Goal: Communication & Community: Answer question/provide support

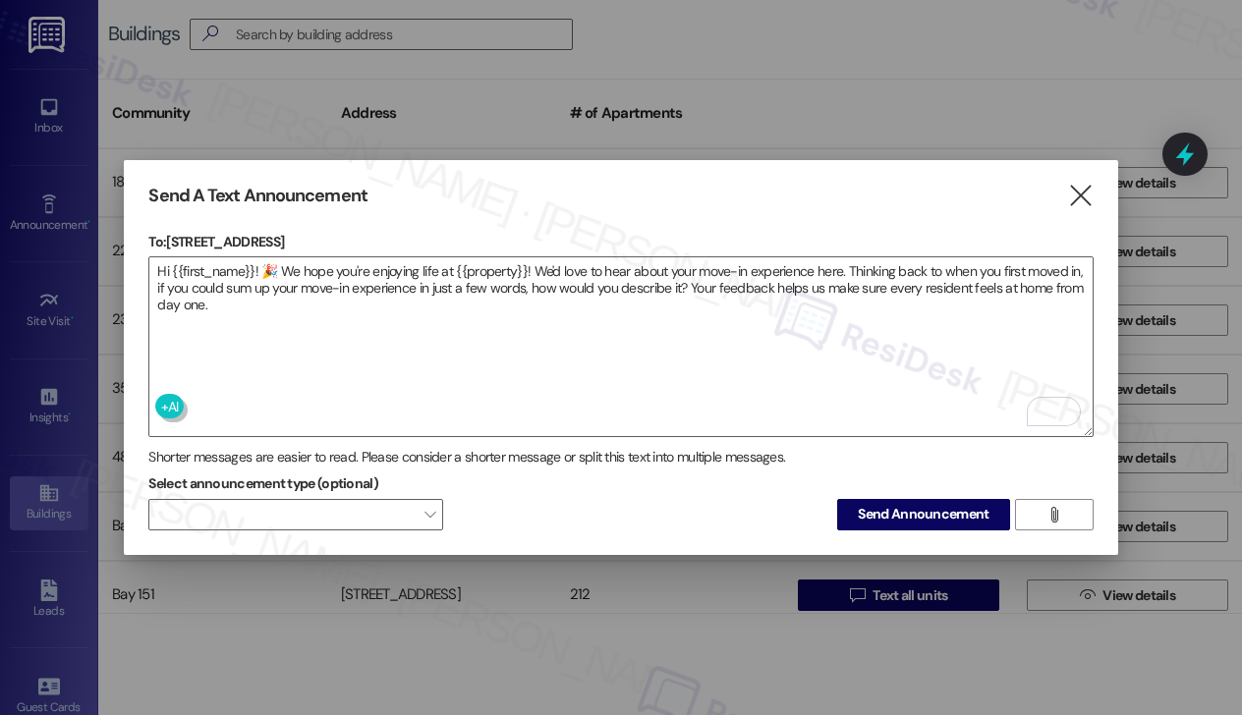
click at [868, 504] on span "Send Announcement" at bounding box center [923, 514] width 131 height 21
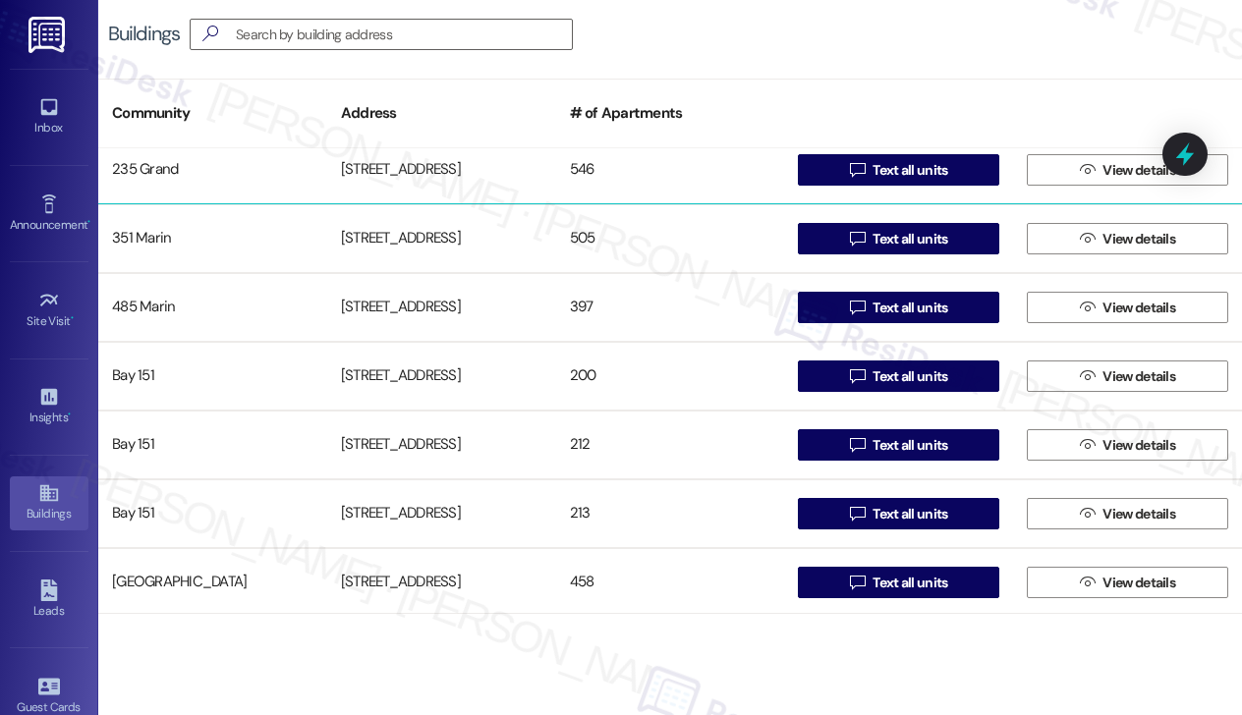
scroll to position [197, 0]
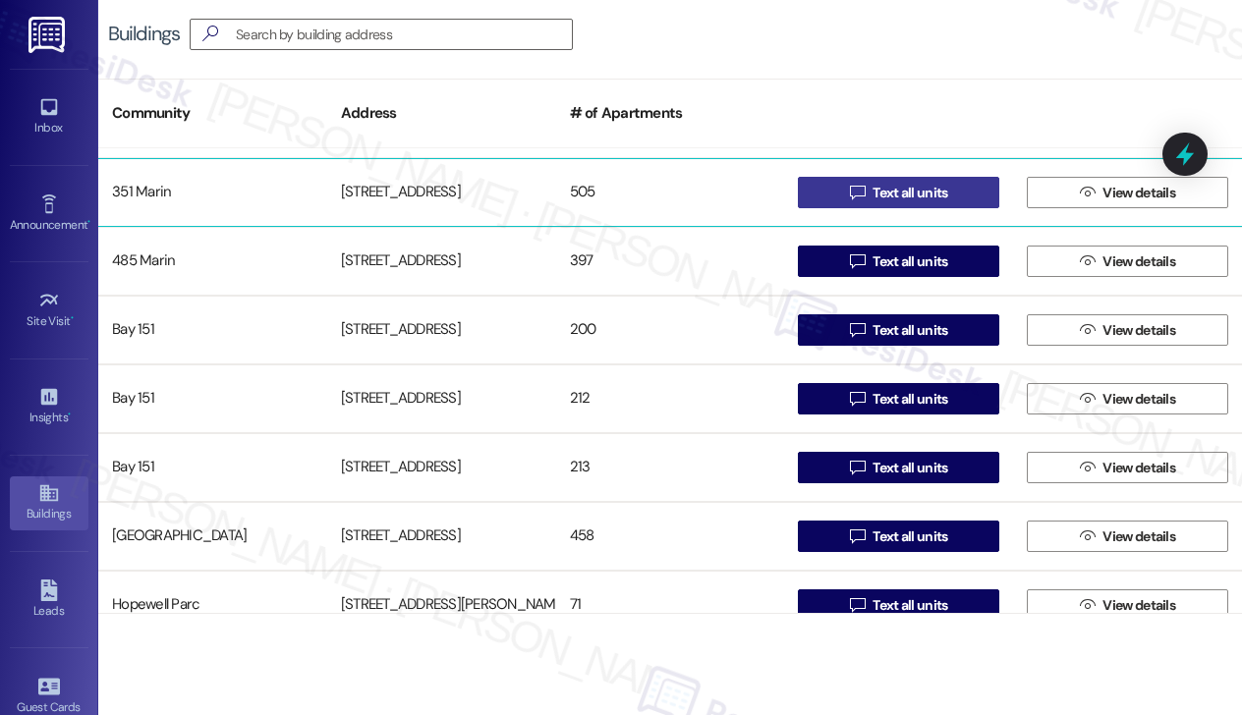
click at [873, 196] on span "Text all units" at bounding box center [910, 193] width 75 height 21
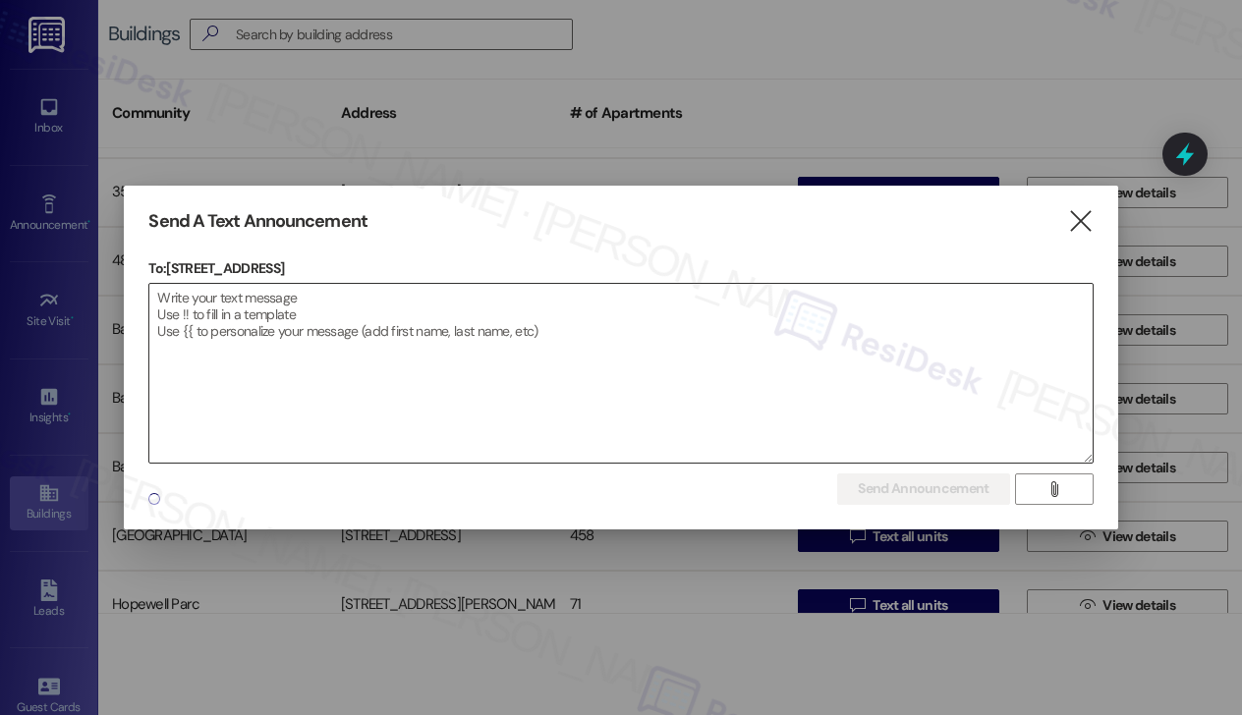
click at [250, 305] on textarea at bounding box center [620, 373] width 942 height 179
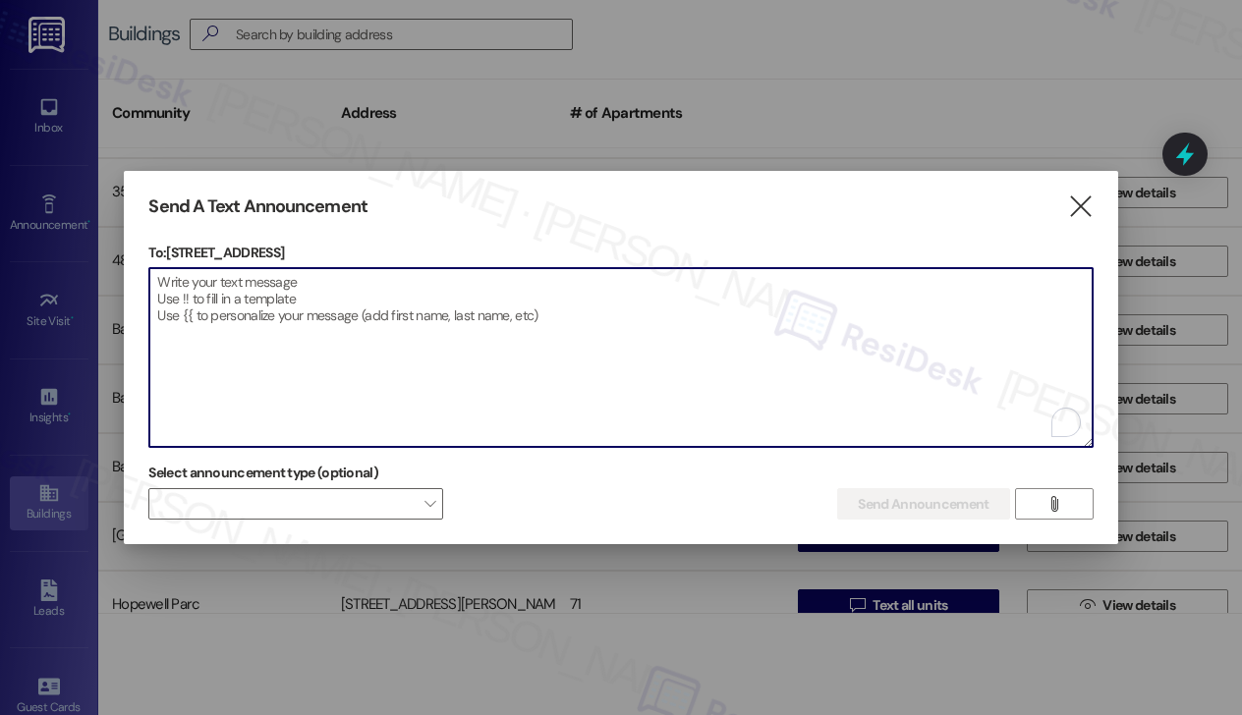
paste textarea "Hi {{first_name}}! 🎉 We hope you're enjoying life at {{property}}! We'd love to…"
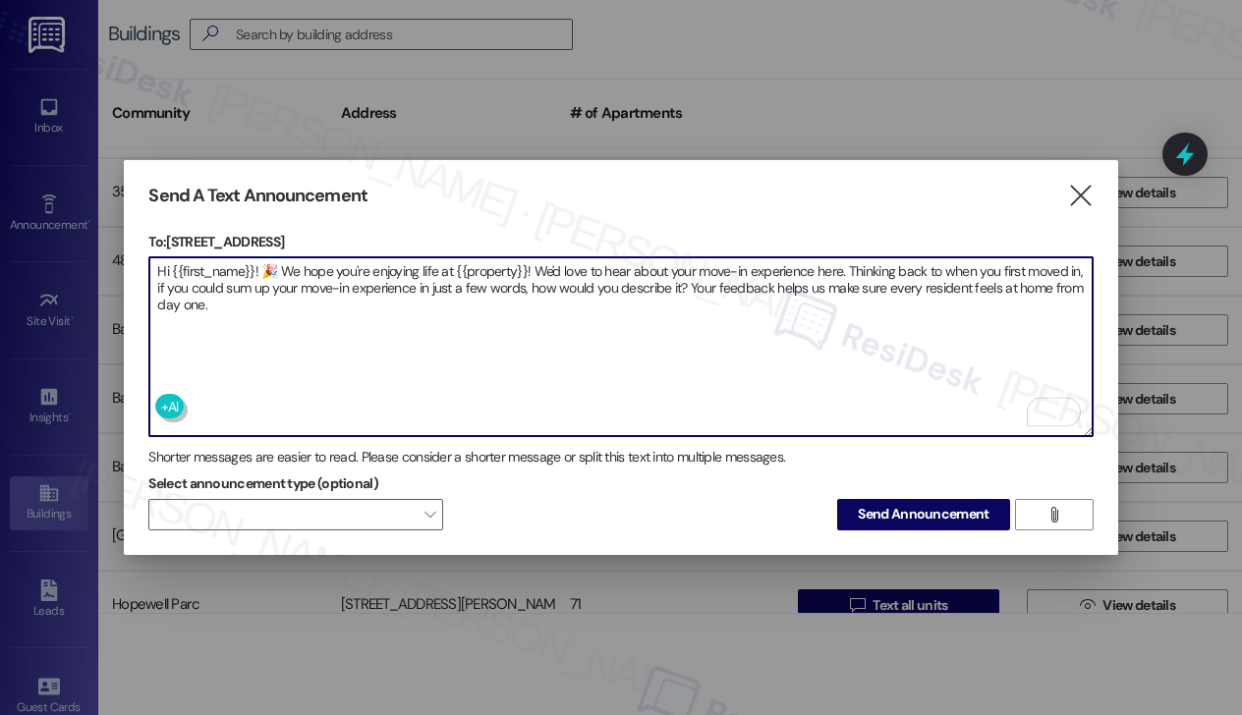
click at [326, 312] on textarea "Hi {{first_name}}! 🎉 We hope you're enjoying life at {{property}}! We'd love to…" at bounding box center [620, 346] width 942 height 179
type textarea "Hi {{first_name}}! 🎉 We hope you're enjoying life at {{property}}! We'd love to…"
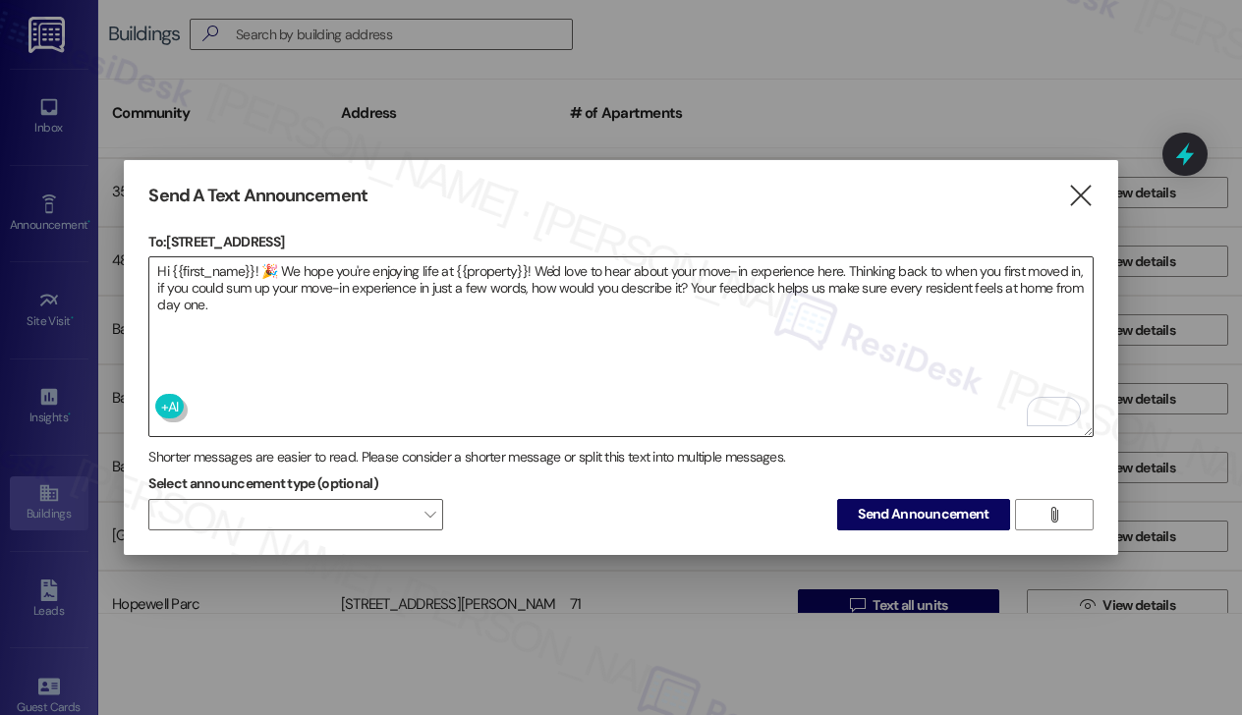
drag, startPoint x: 908, startPoint y: 510, endPoint x: 460, endPoint y: 357, distance: 473.6
click at [460, 357] on div "To: [STREET_ADDRESS]  Drop image file here Hi {{first_name}}! 🎉 We hope you're…" at bounding box center [620, 381] width 944 height 299
click at [866, 499] on button "Send Announcement" at bounding box center [923, 514] width 172 height 31
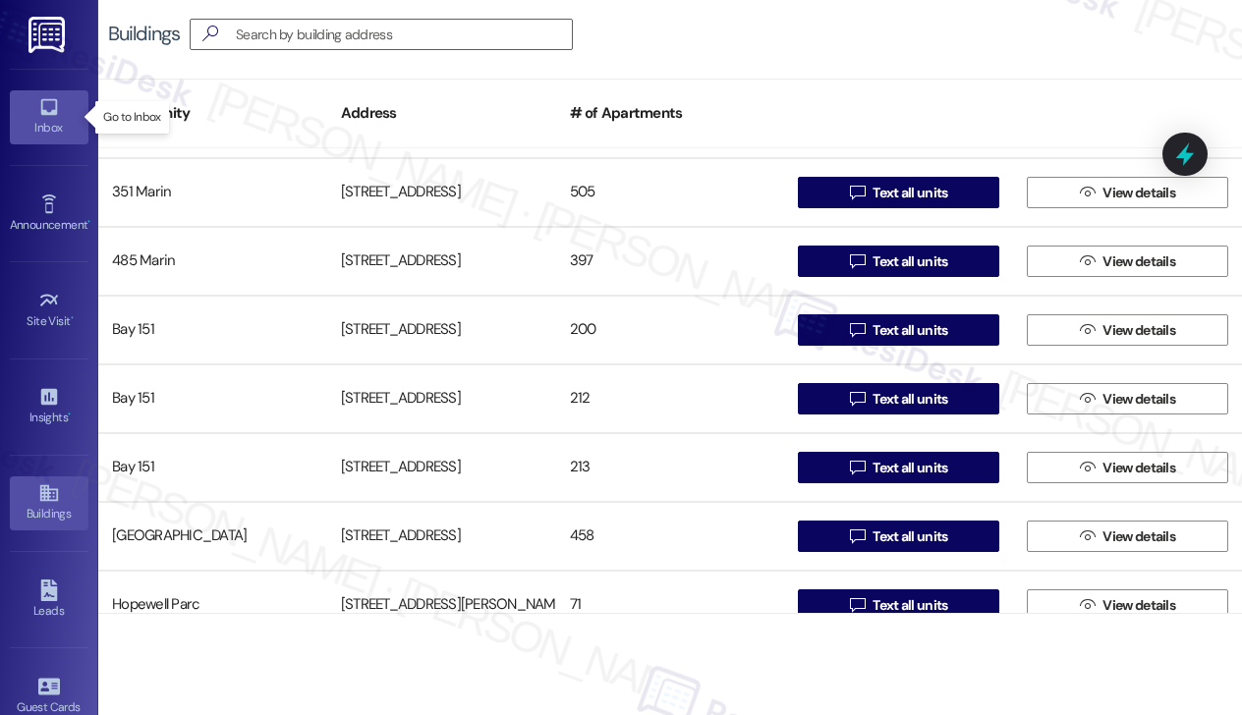
click at [61, 121] on div "Inbox" at bounding box center [49, 128] width 98 height 20
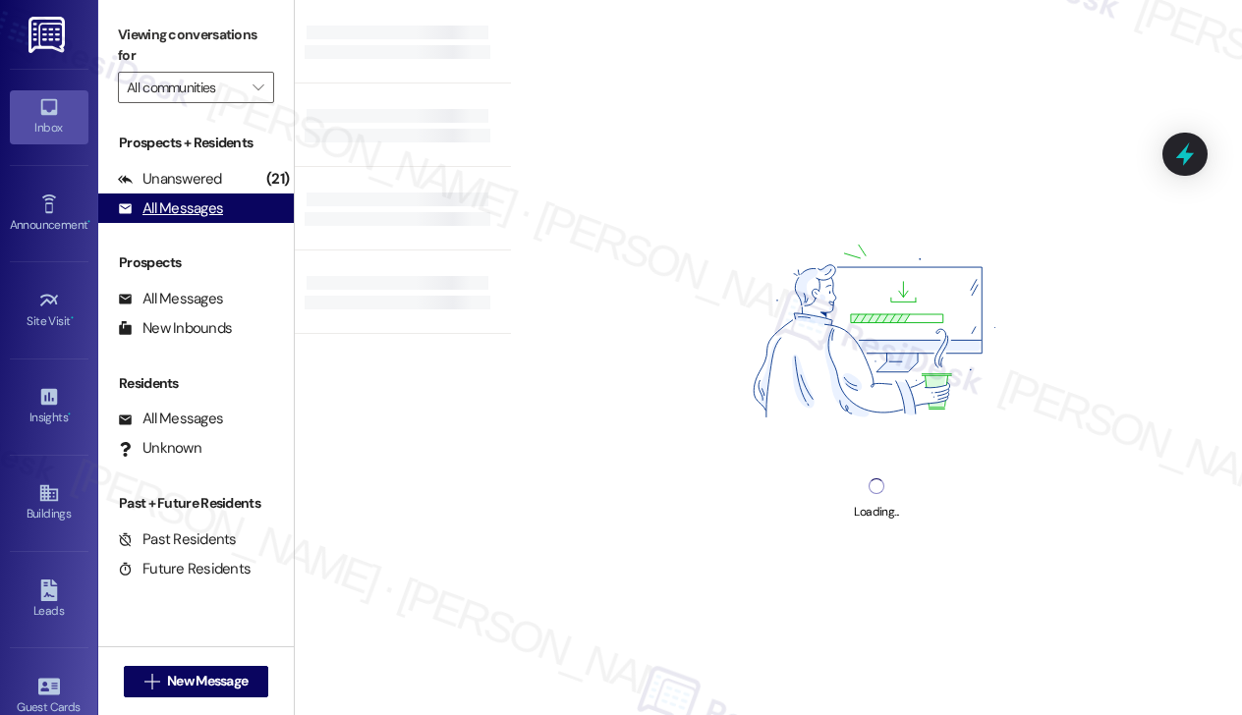
click at [204, 206] on div "Prospects + Residents Unanswered (21) Unanswered: ResiDesk identifies open ques…" at bounding box center [196, 178] width 196 height 90
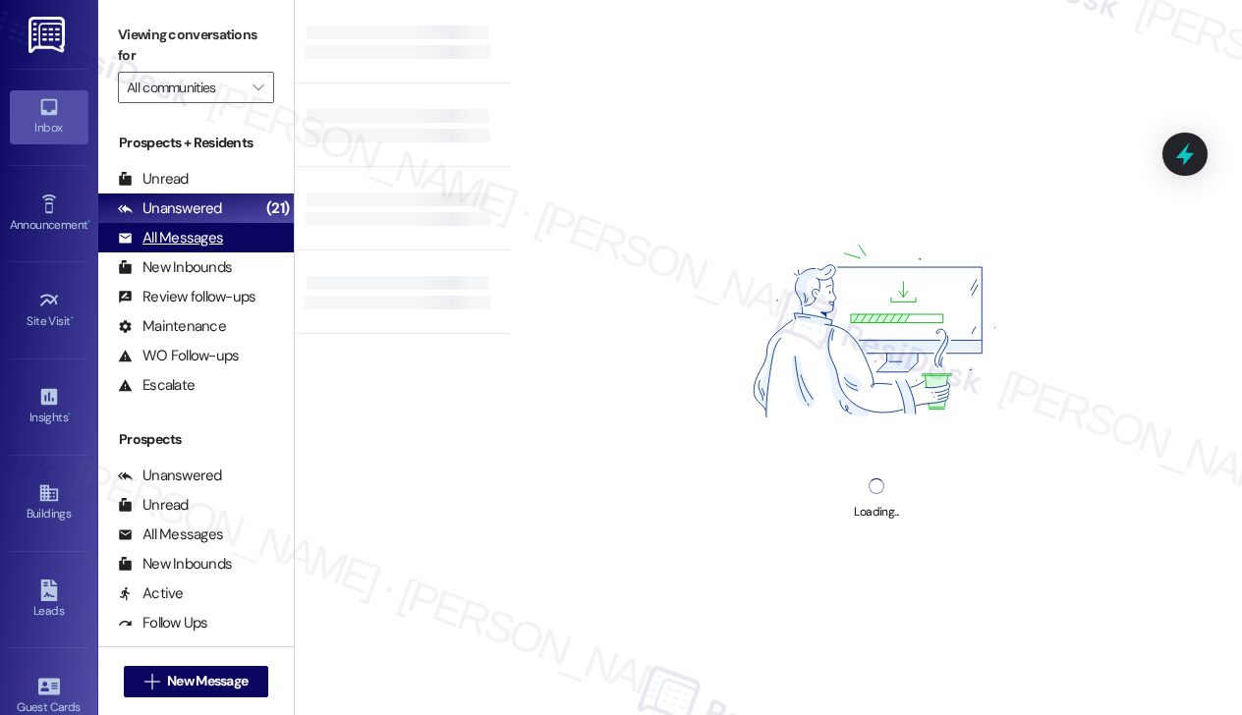
click at [205, 229] on div "All Messages" at bounding box center [170, 238] width 105 height 21
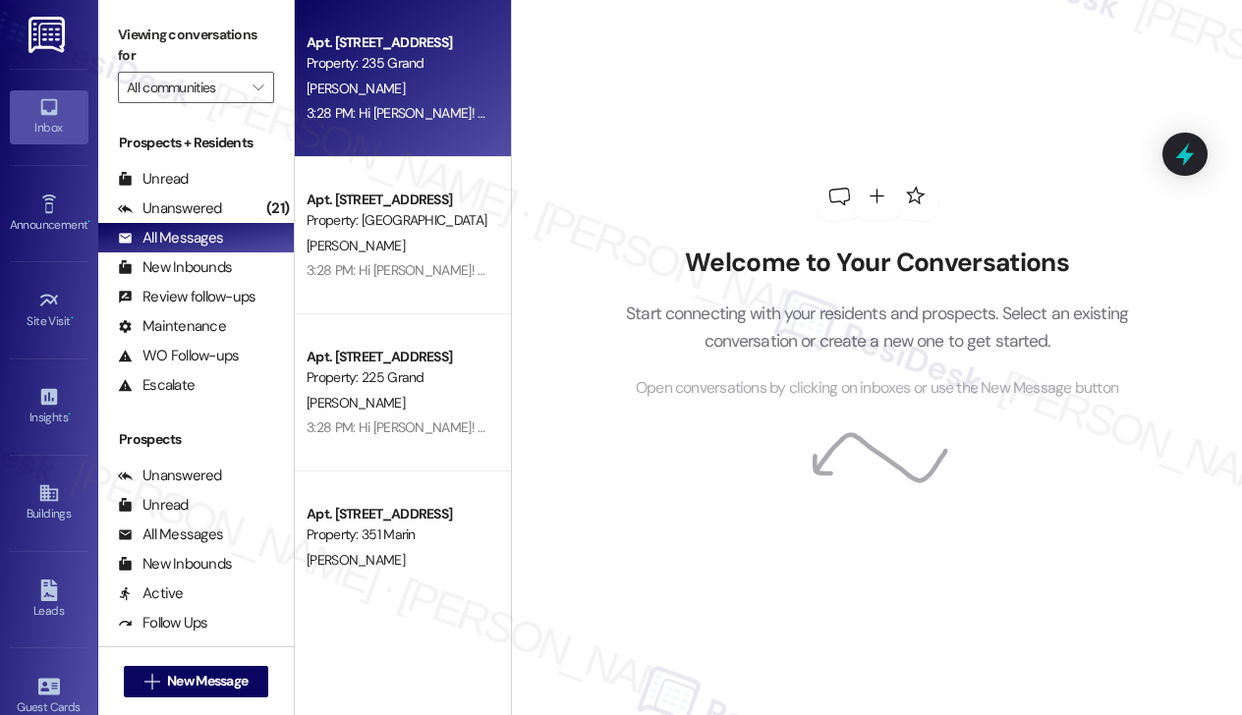
click at [416, 122] on div "3:28 PM: Hi [PERSON_NAME]! We hope you're enjoying life at 235 Grand! We'd love…" at bounding box center [398, 113] width 186 height 25
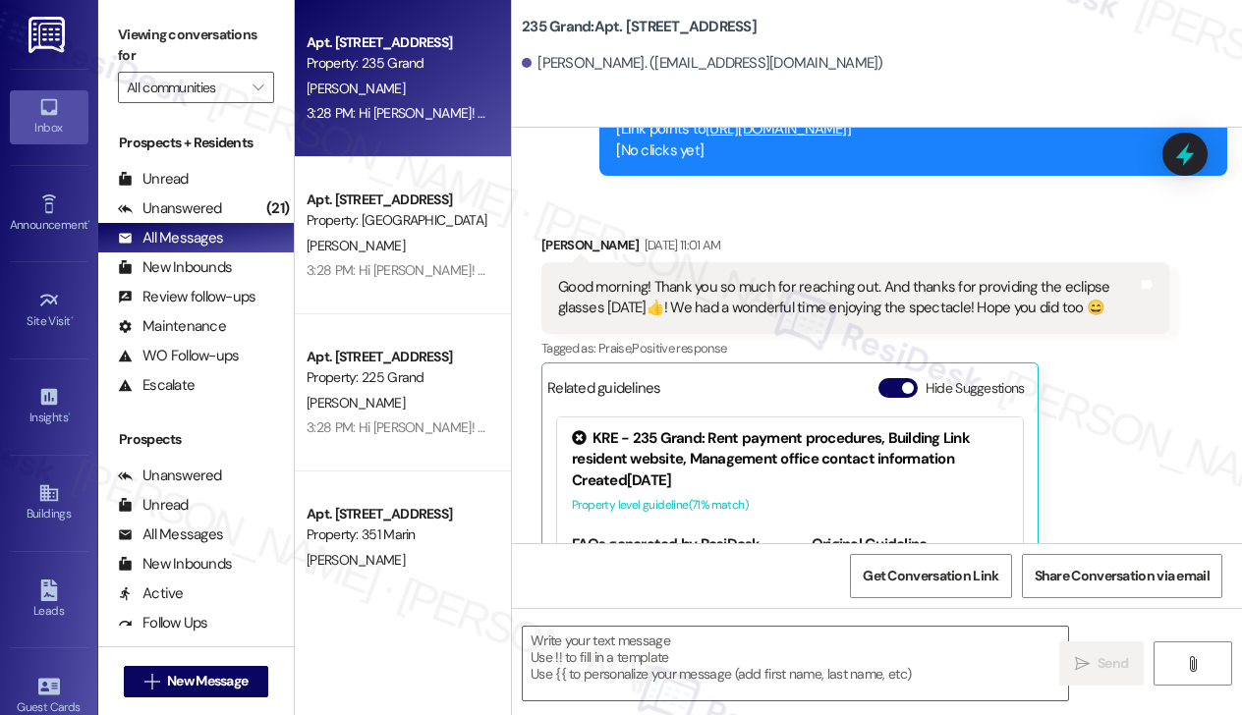
scroll to position [1376, 0]
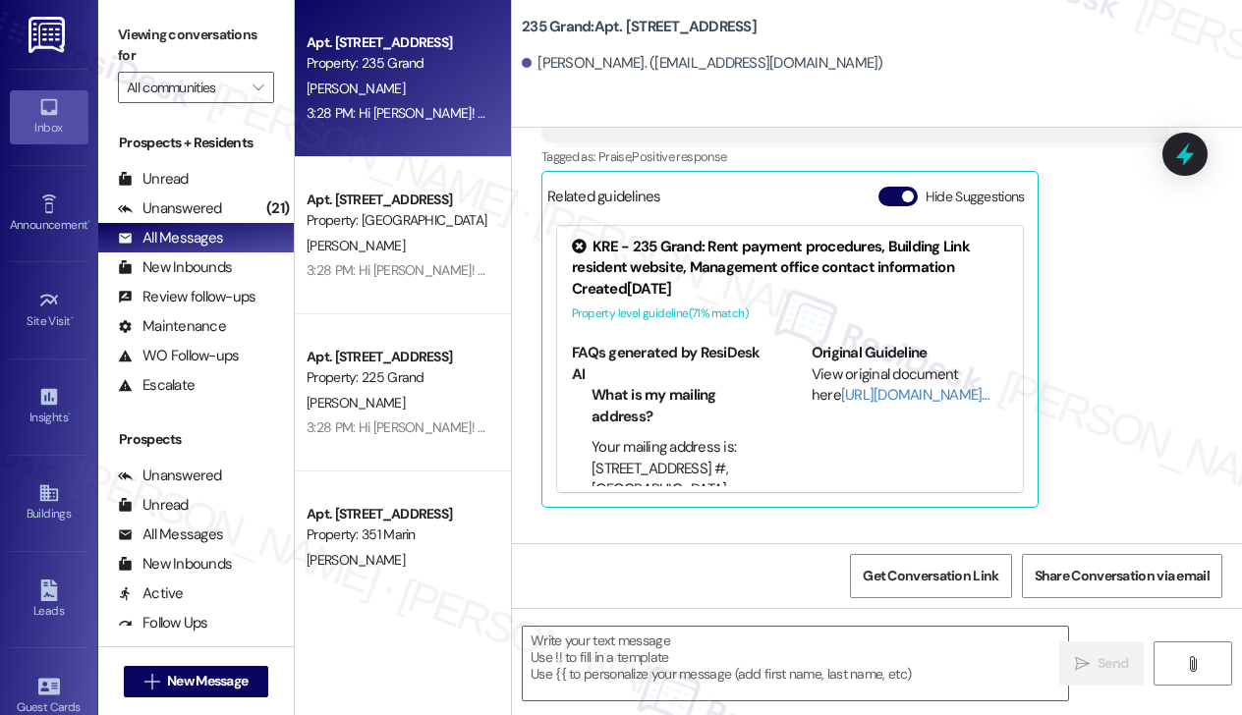
type textarea "Fetching suggested responses. Please feel free to read through the conversation…"
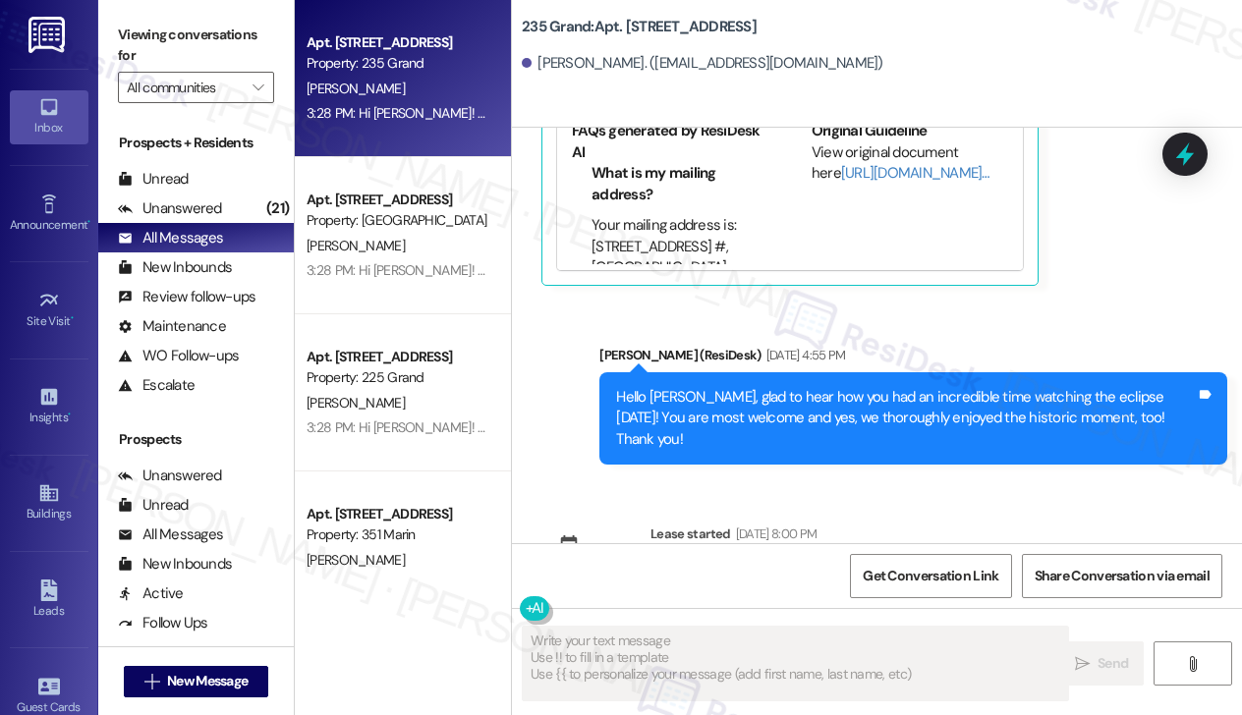
scroll to position [1879, 0]
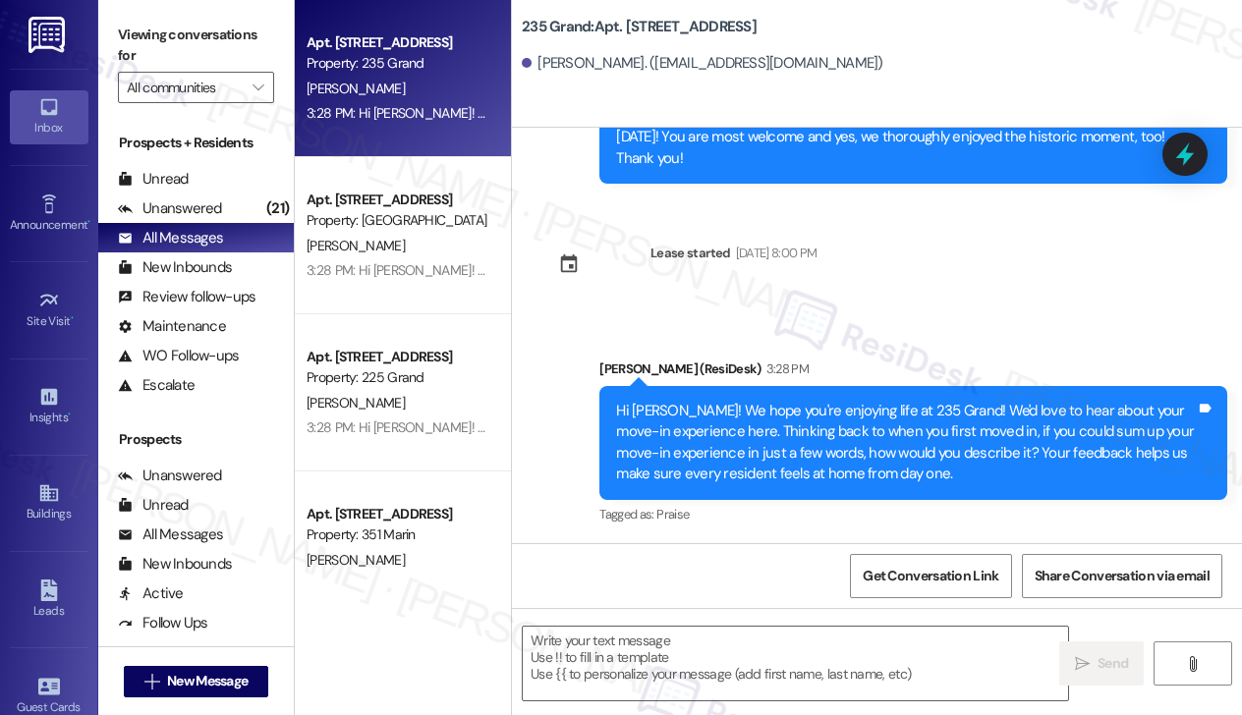
click at [832, 413] on div "Hi [PERSON_NAME]! We hope you're enjoying life at 235 Grand! We'd love to hear …" at bounding box center [906, 443] width 580 height 85
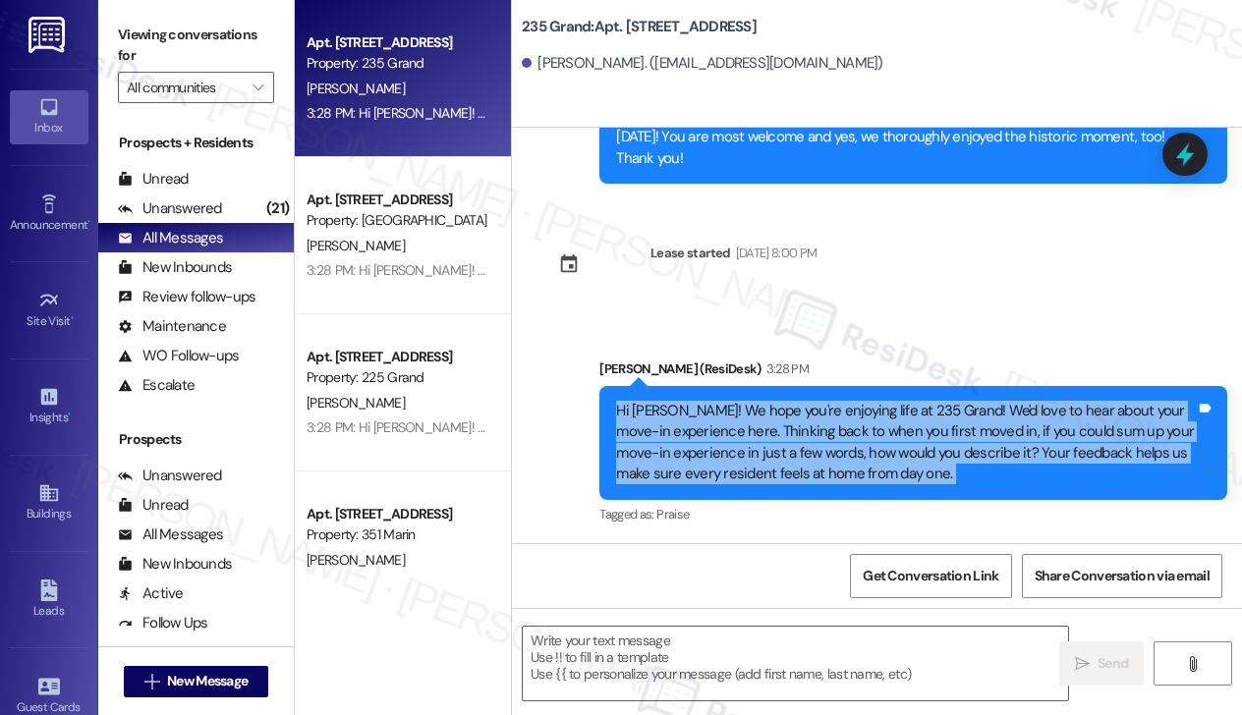
click at [832, 413] on div "Hi [PERSON_NAME]! We hope you're enjoying life at 235 Grand! We'd love to hear …" at bounding box center [906, 443] width 580 height 85
click at [819, 466] on div "Hi [PERSON_NAME]! We hope you're enjoying life at 235 Grand! We'd love to hear …" at bounding box center [906, 443] width 580 height 85
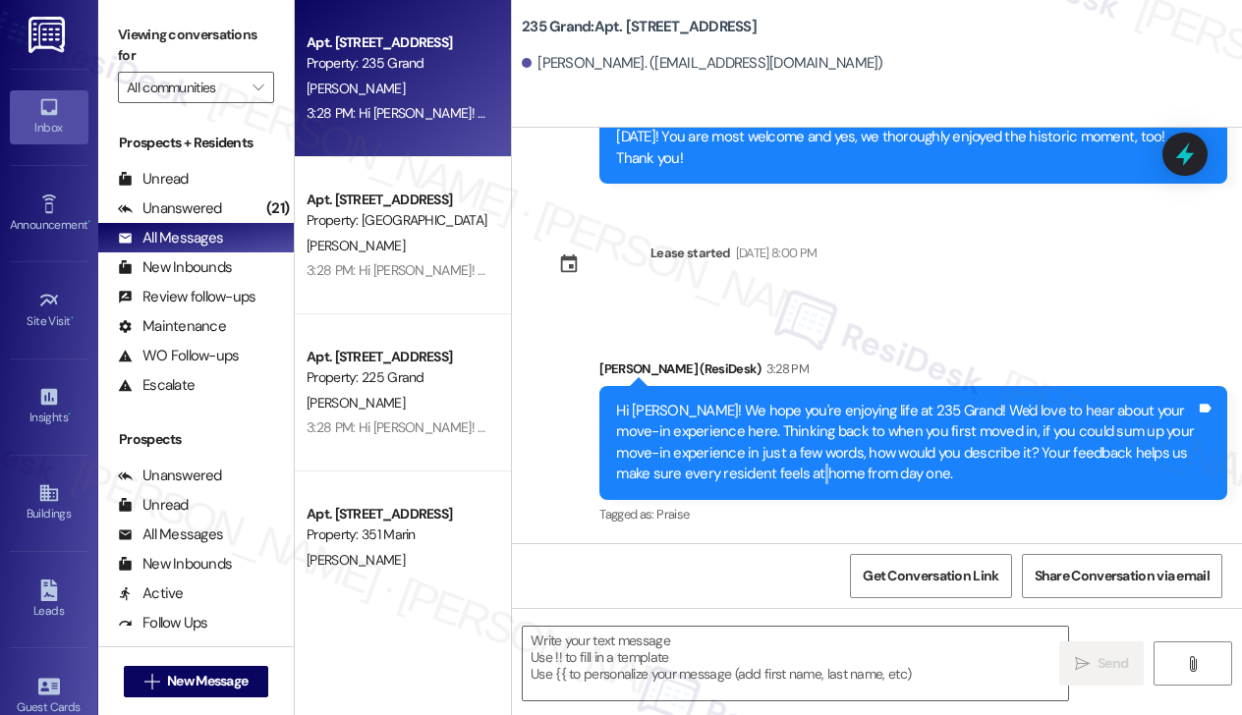
click at [819, 466] on div "Hi [PERSON_NAME]! We hope you're enjoying life at 235 Grand! We'd love to hear …" at bounding box center [906, 443] width 580 height 85
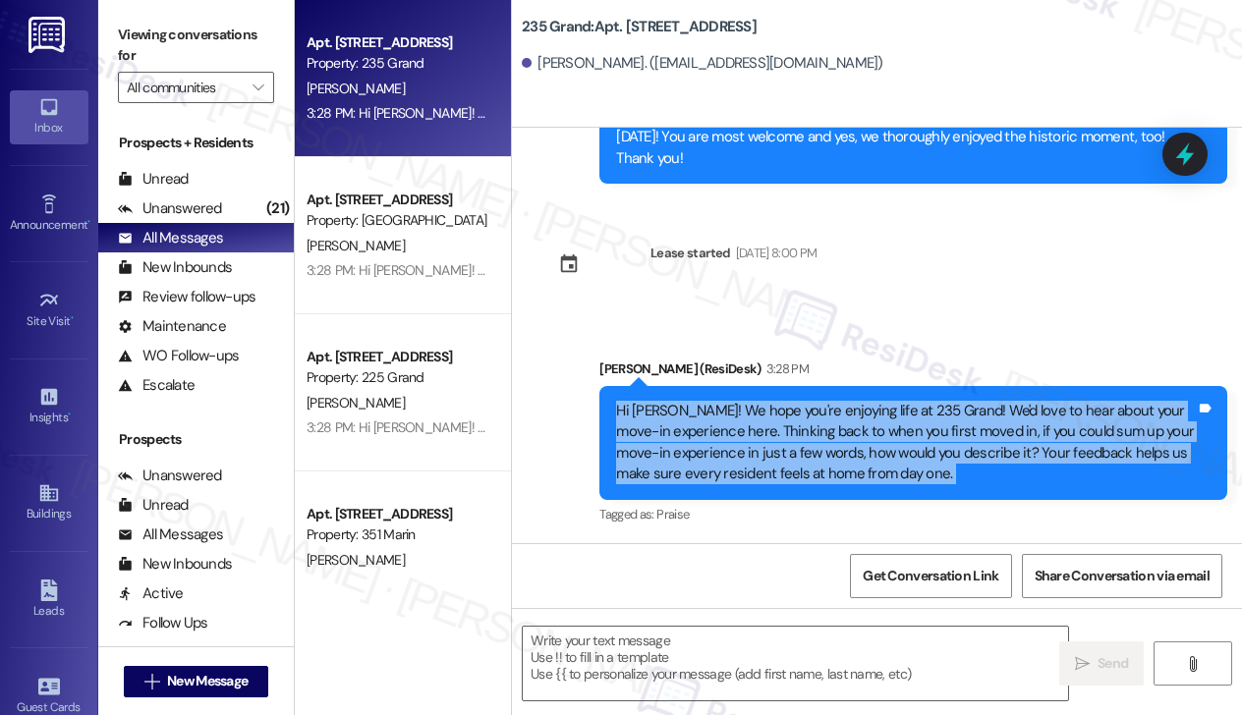
click at [819, 466] on div "Hi [PERSON_NAME]! We hope you're enjoying life at 235 Grand! We'd love to hear …" at bounding box center [906, 443] width 580 height 85
click at [670, 406] on div "Hi [PERSON_NAME]! We hope you're enjoying life at 235 Grand! We'd love to hear …" at bounding box center [906, 443] width 580 height 85
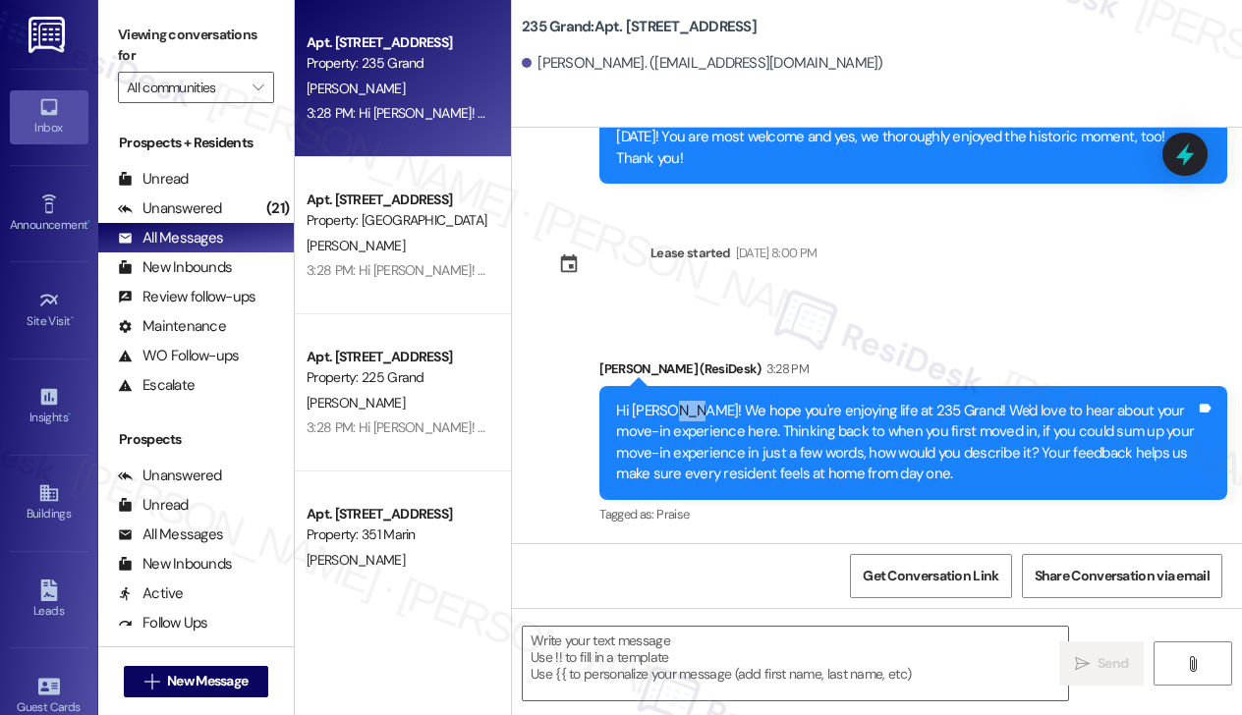
click at [670, 406] on div "Hi [PERSON_NAME]! We hope you're enjoying life at 235 Grand! We'd love to hear …" at bounding box center [906, 443] width 580 height 85
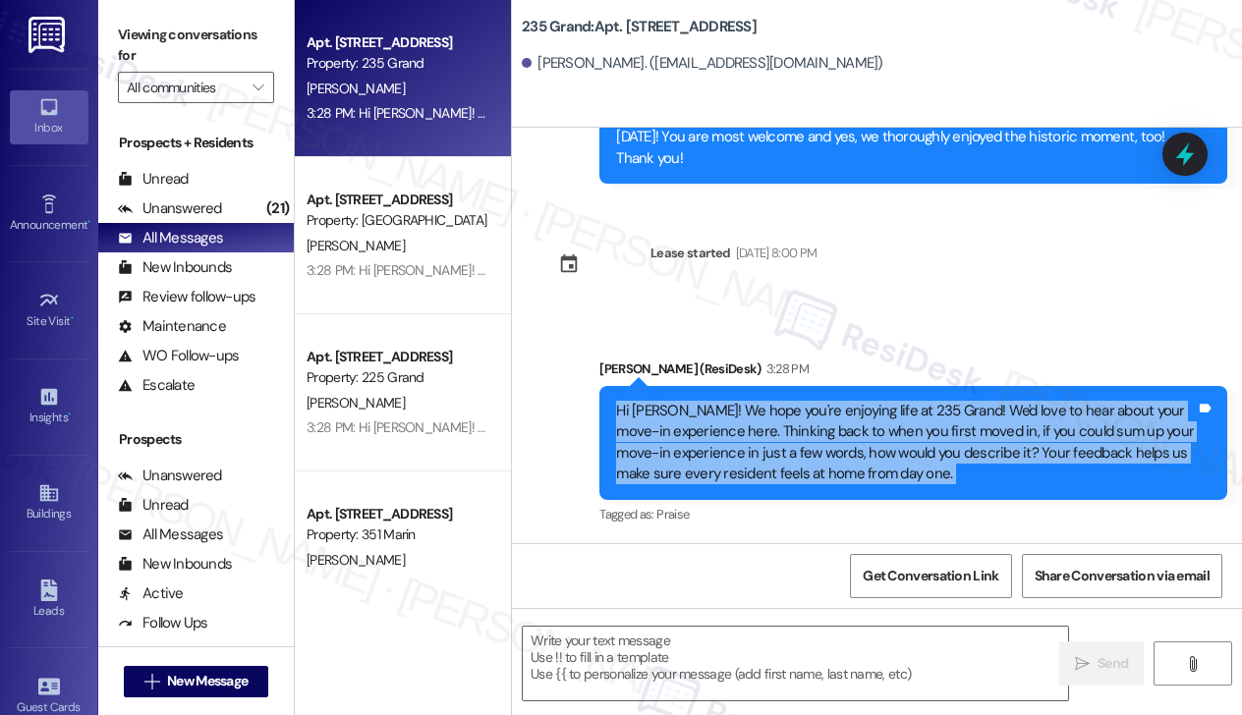
click at [670, 406] on div "Hi [PERSON_NAME]! We hope you're enjoying life at 235 Grand! We'd love to hear …" at bounding box center [906, 443] width 580 height 85
click at [704, 406] on div "Hi [PERSON_NAME]! We hope you're enjoying life at 235 Grand! We'd love to hear …" at bounding box center [906, 443] width 580 height 85
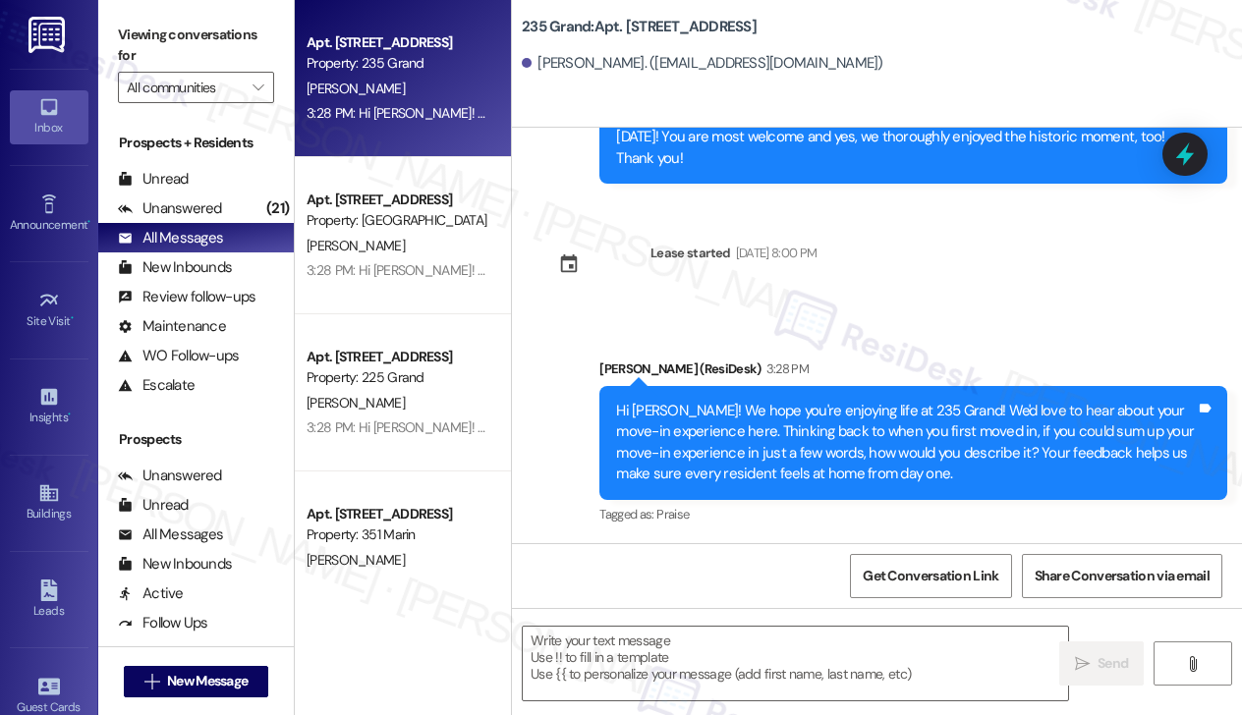
click at [747, 402] on div "Hi [PERSON_NAME]! We hope you're enjoying life at 235 Grand! We'd love to hear …" at bounding box center [906, 443] width 580 height 85
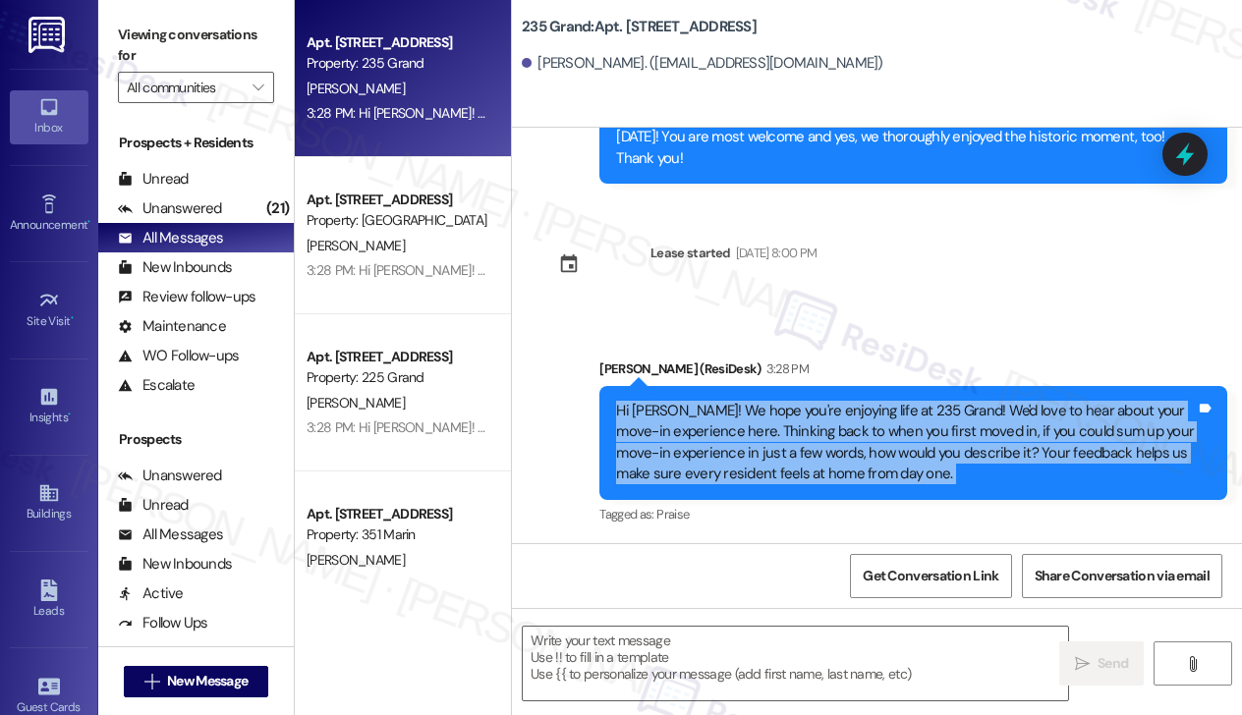
click at [747, 402] on div "Hi [PERSON_NAME]! We hope you're enjoying life at 235 Grand! We'd love to hear …" at bounding box center [906, 443] width 580 height 85
click at [738, 401] on div "Hi [PERSON_NAME]! We hope you're enjoying life at 235 Grand! We'd love to hear …" at bounding box center [906, 443] width 580 height 85
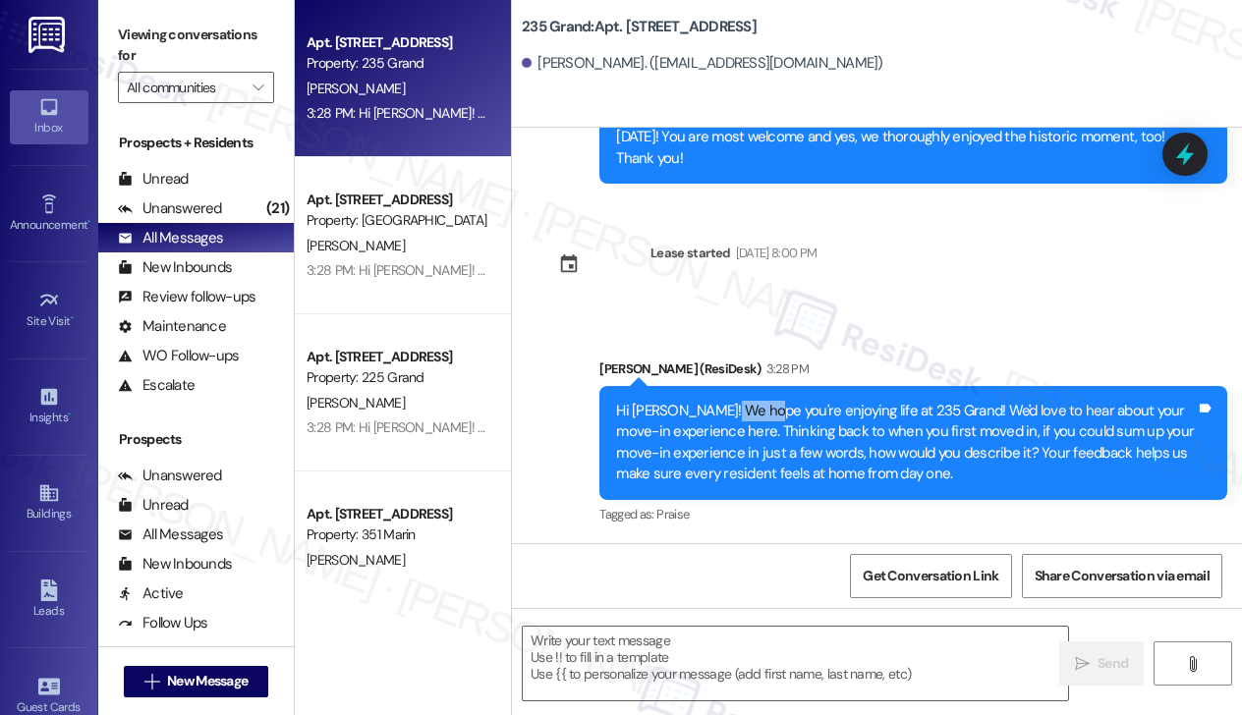
click at [738, 401] on div "Hi [PERSON_NAME]! We hope you're enjoying life at 235 Grand! We'd love to hear …" at bounding box center [906, 443] width 580 height 85
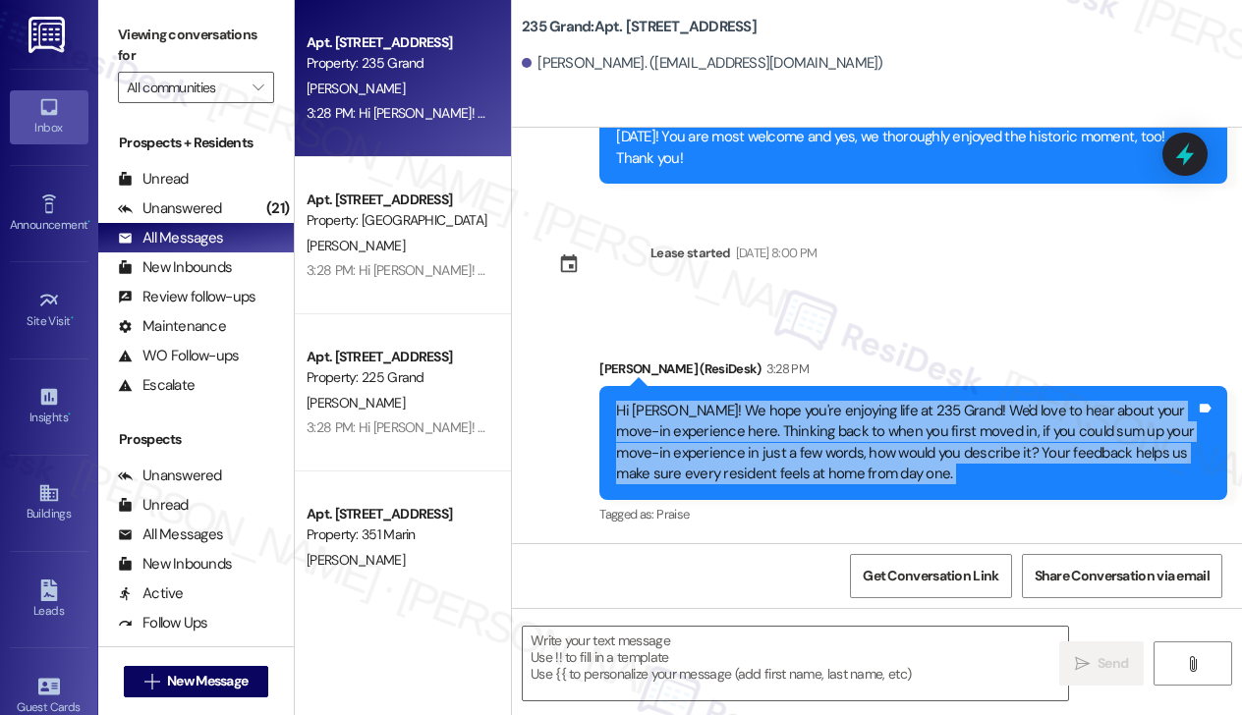
click at [738, 401] on div "Hi [PERSON_NAME]! We hope you're enjoying life at 235 Grand! We'd love to hear …" at bounding box center [906, 443] width 580 height 85
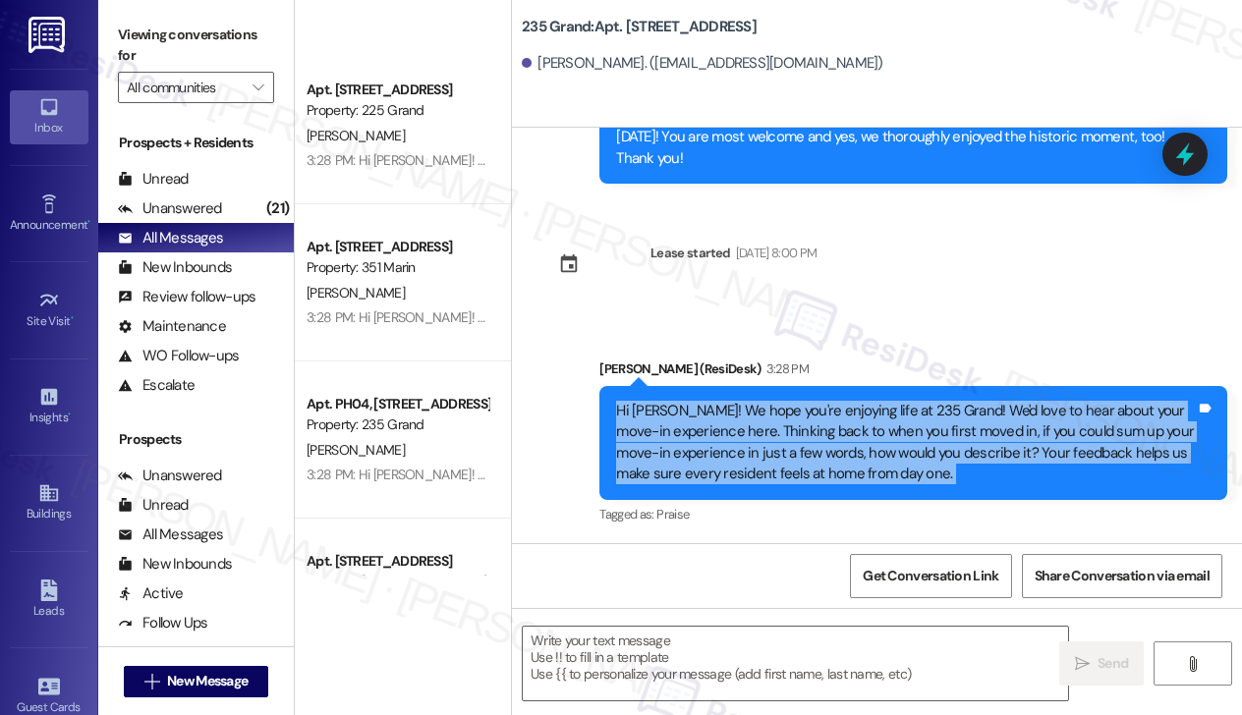
scroll to position [0, 0]
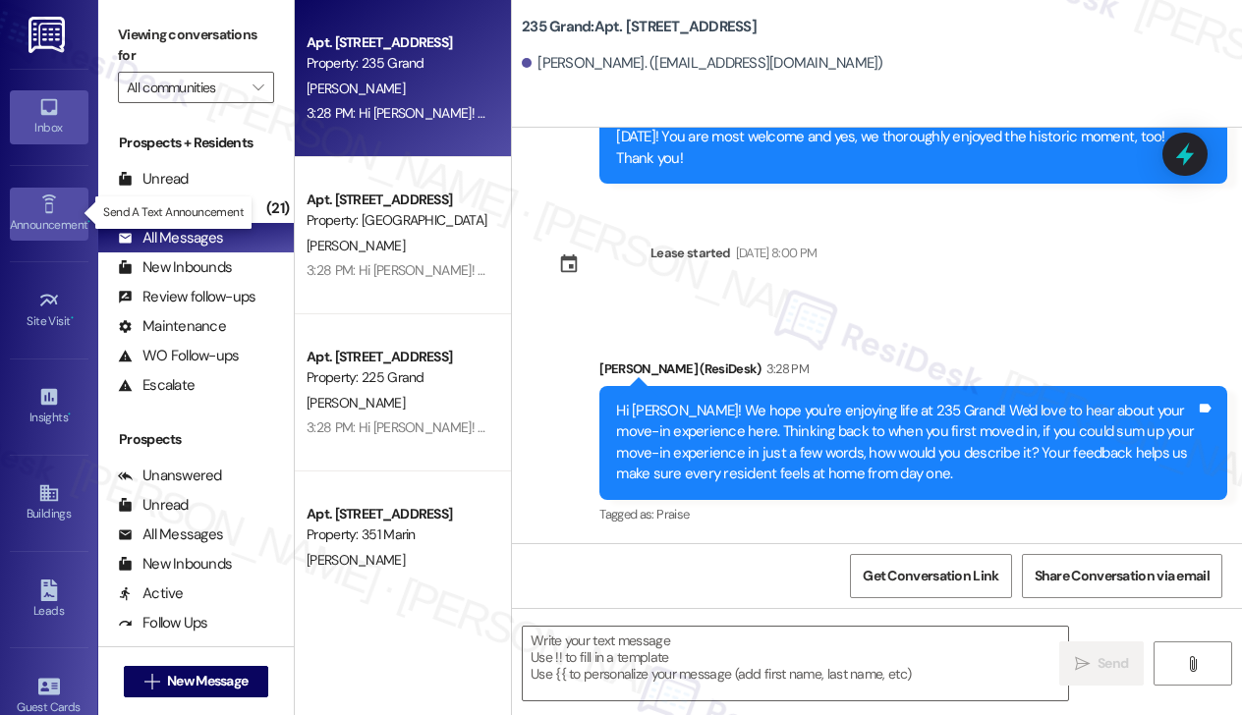
click at [42, 215] on div "Announcement •" at bounding box center [49, 225] width 98 height 20
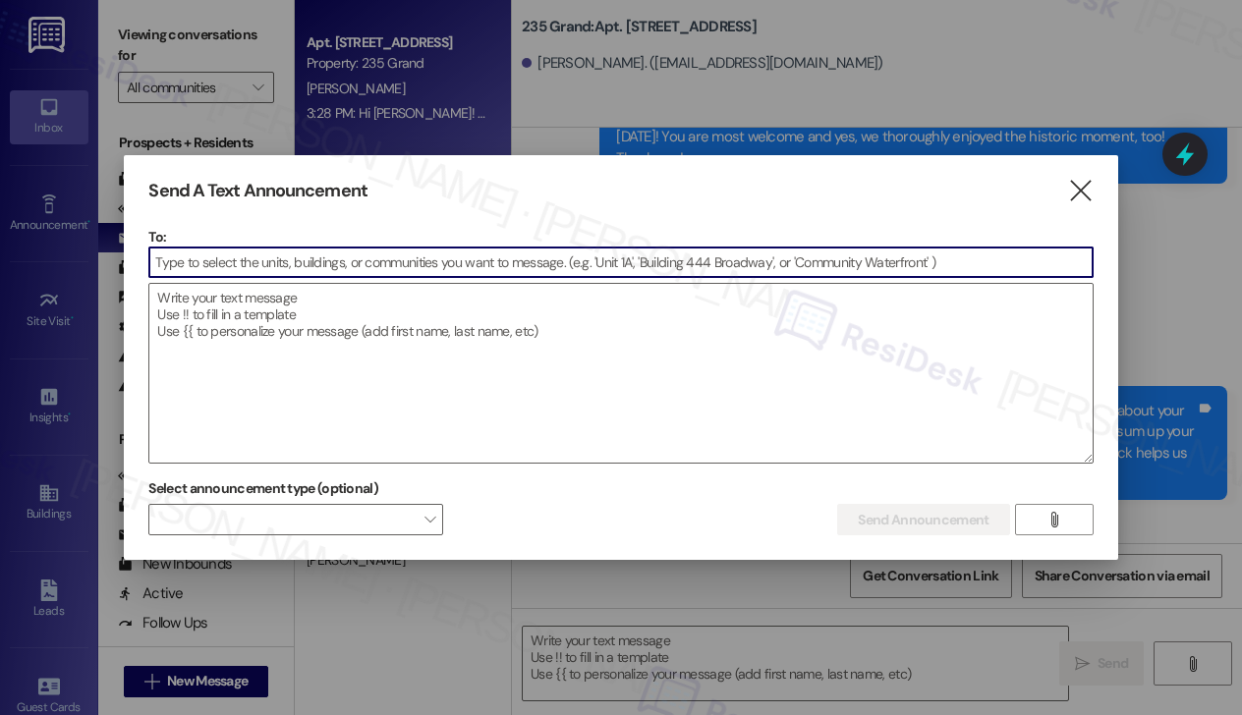
click at [344, 262] on input at bounding box center [620, 262] width 942 height 29
click at [1081, 198] on icon "" at bounding box center [1080, 191] width 27 height 21
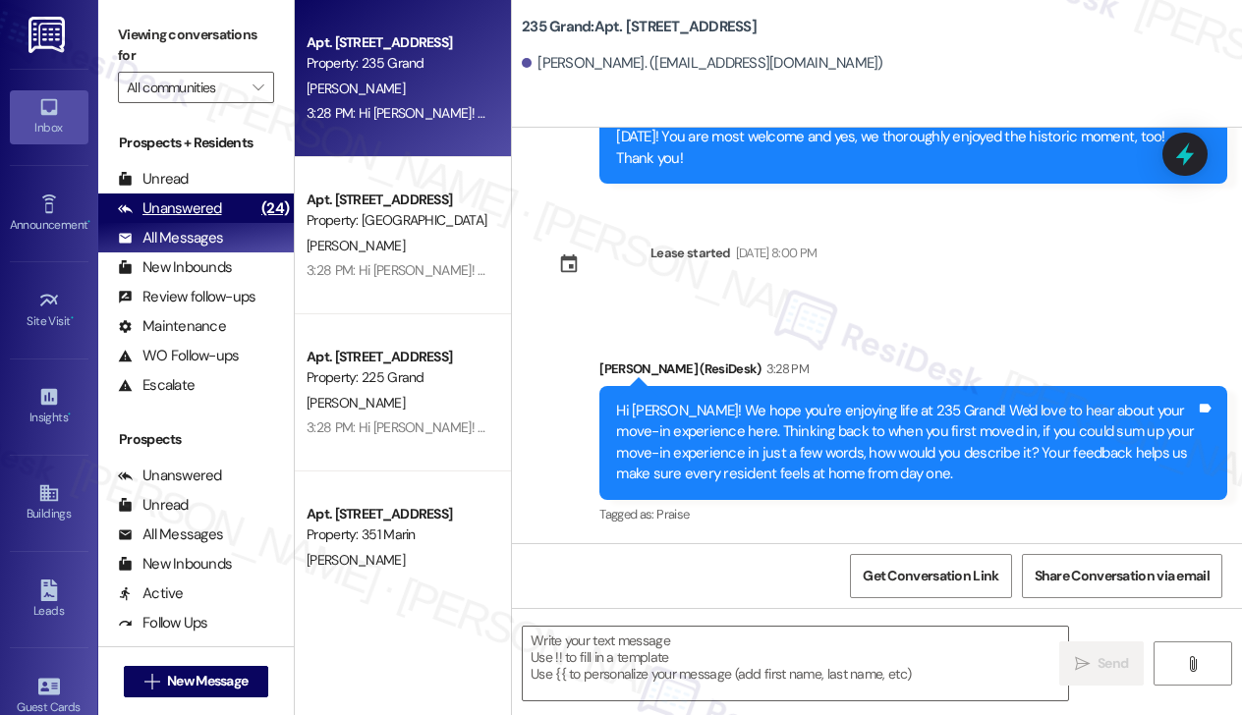
click at [199, 211] on div "Unanswered" at bounding box center [170, 209] width 104 height 21
click at [205, 199] on div "Unanswered" at bounding box center [170, 209] width 104 height 21
click at [195, 211] on div "Unanswered" at bounding box center [170, 209] width 104 height 21
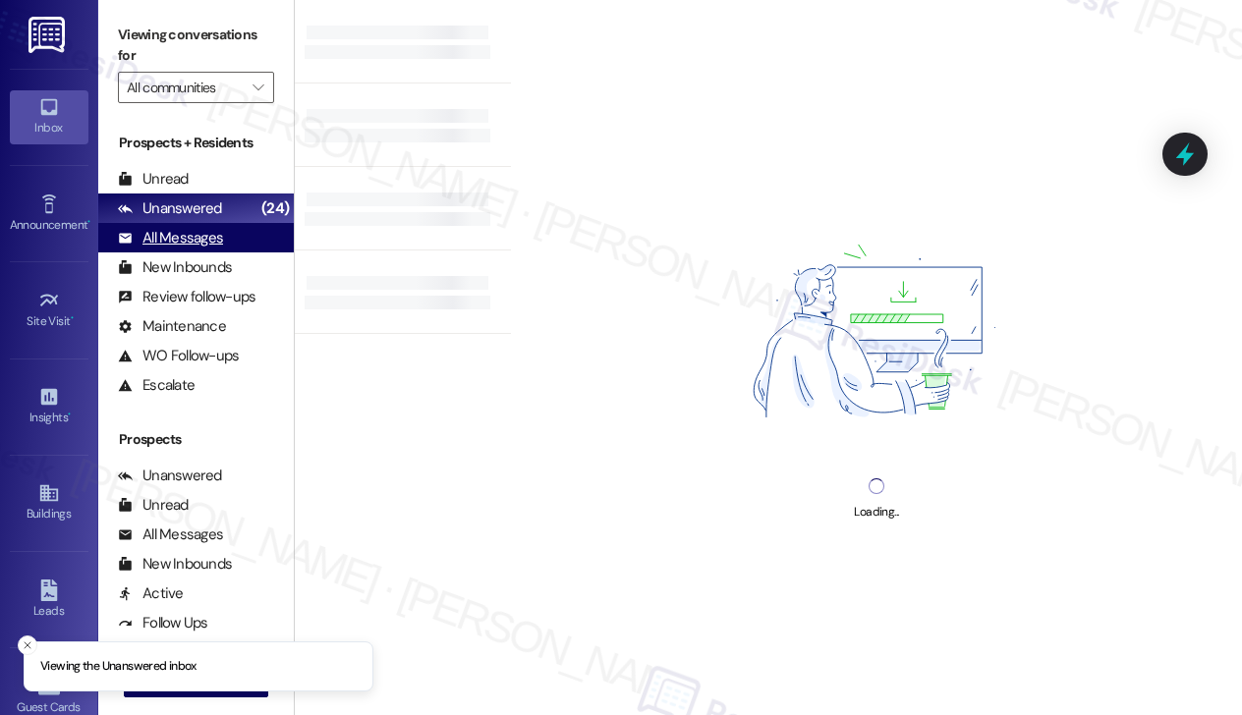
click at [195, 234] on div "All Messages" at bounding box center [170, 238] width 105 height 21
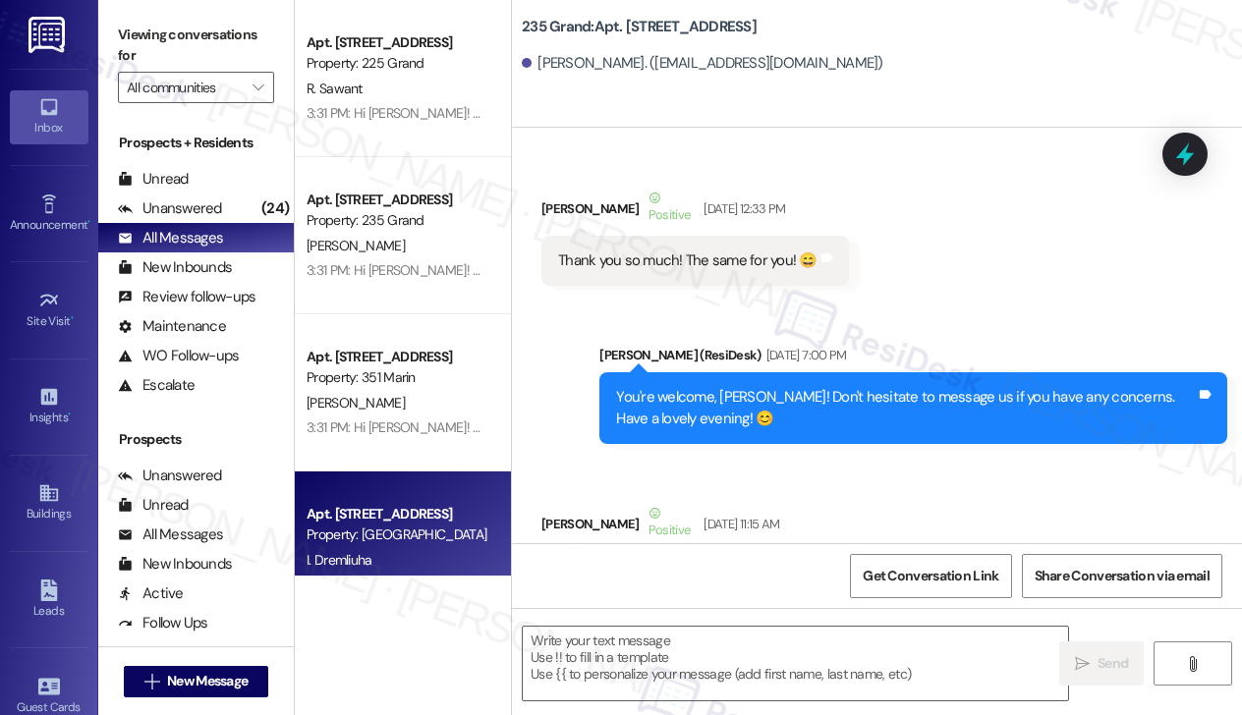
scroll to position [491, 0]
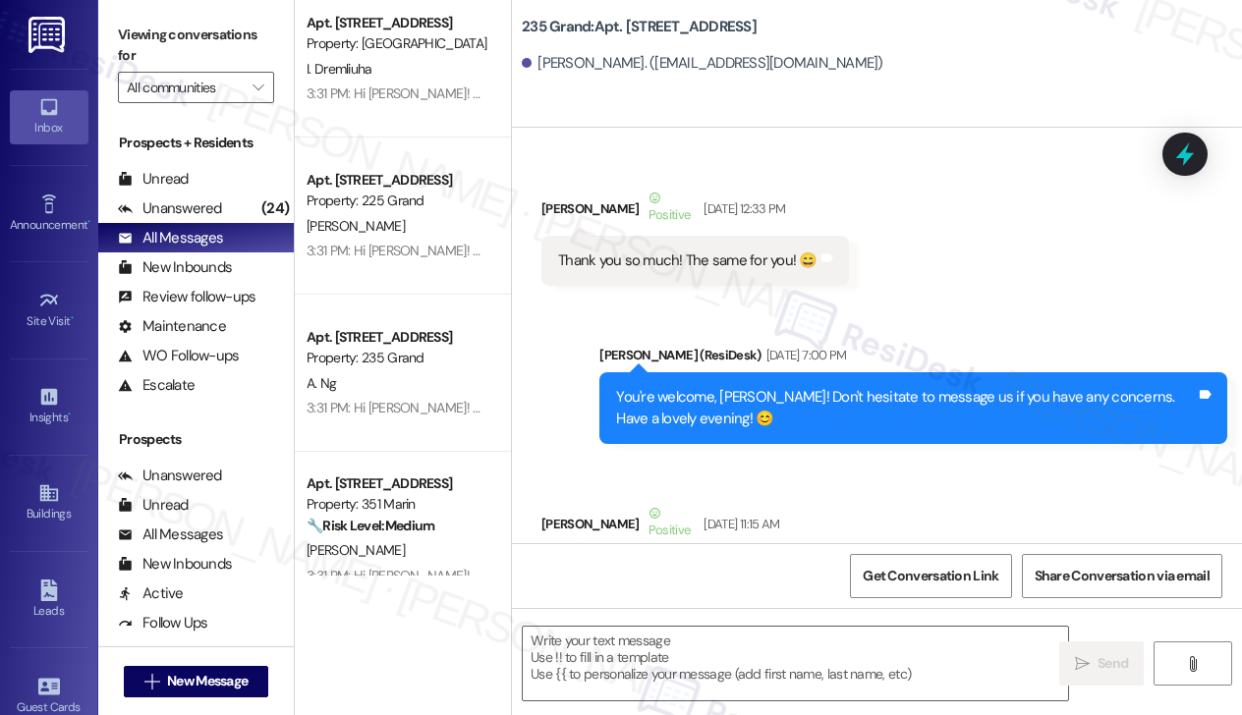
type textarea "Fetching suggested responses. Please feel free to read through the conversation…"
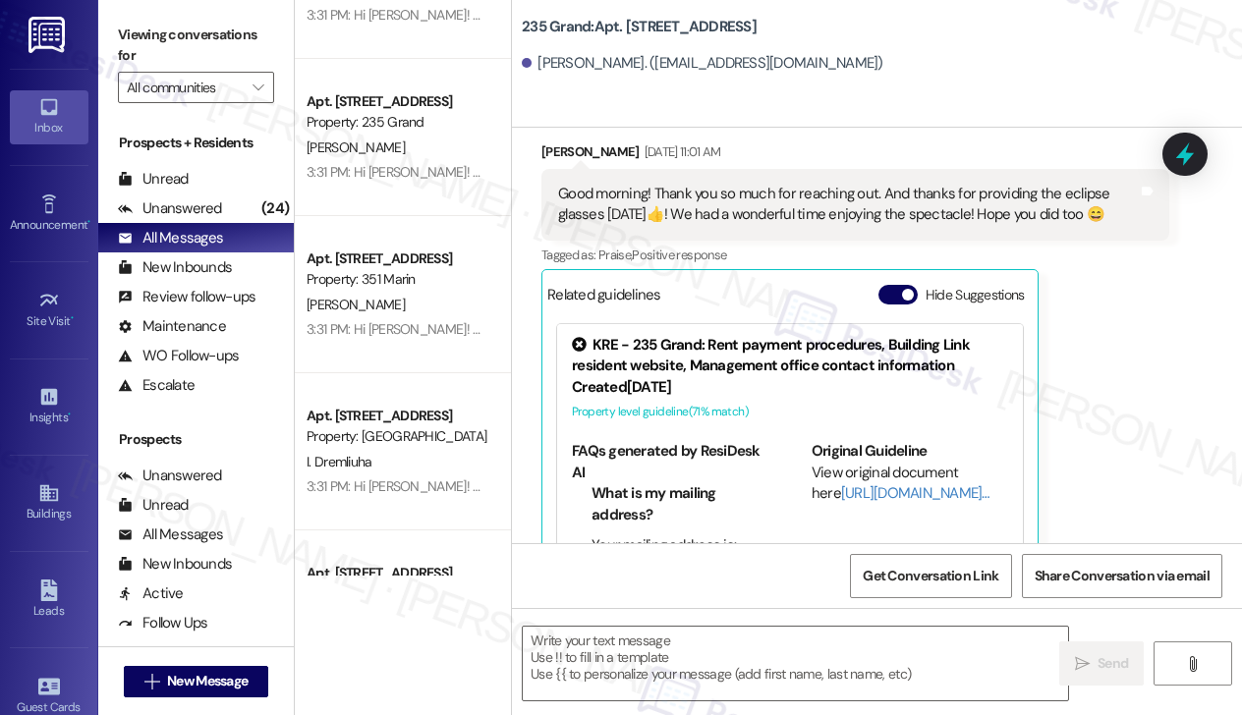
scroll to position [0, 0]
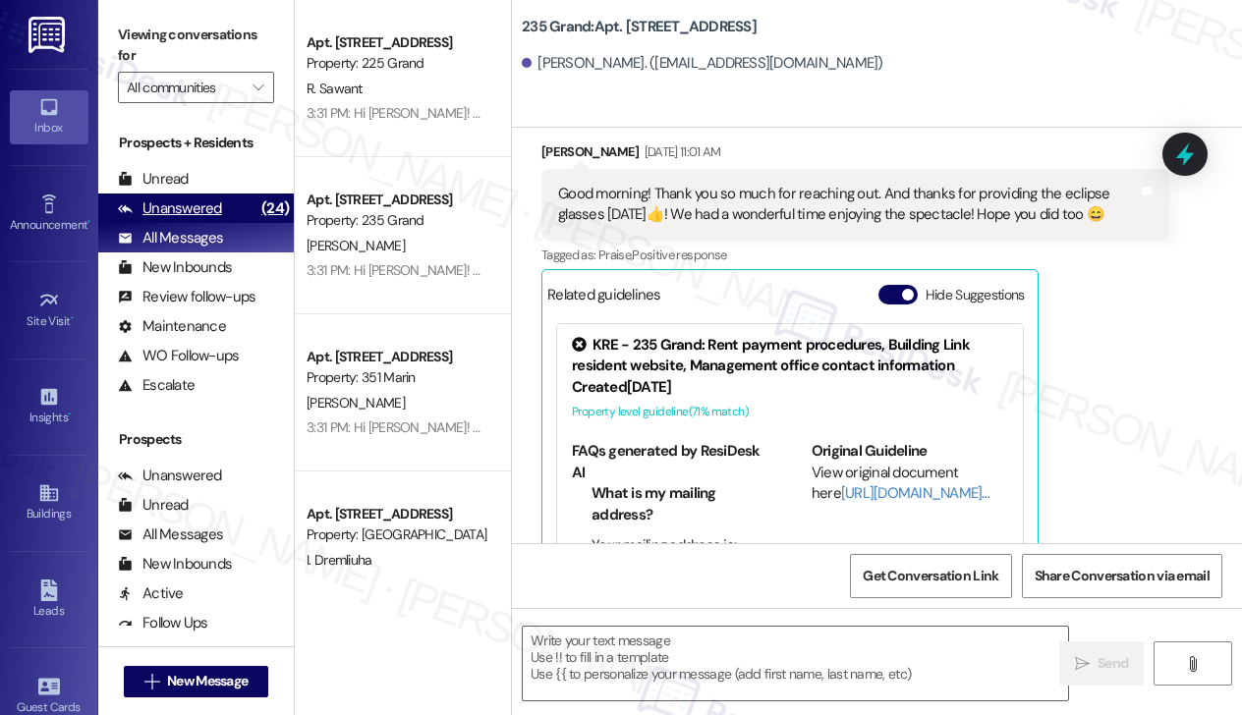
click at [212, 215] on div "Unanswered" at bounding box center [170, 209] width 104 height 21
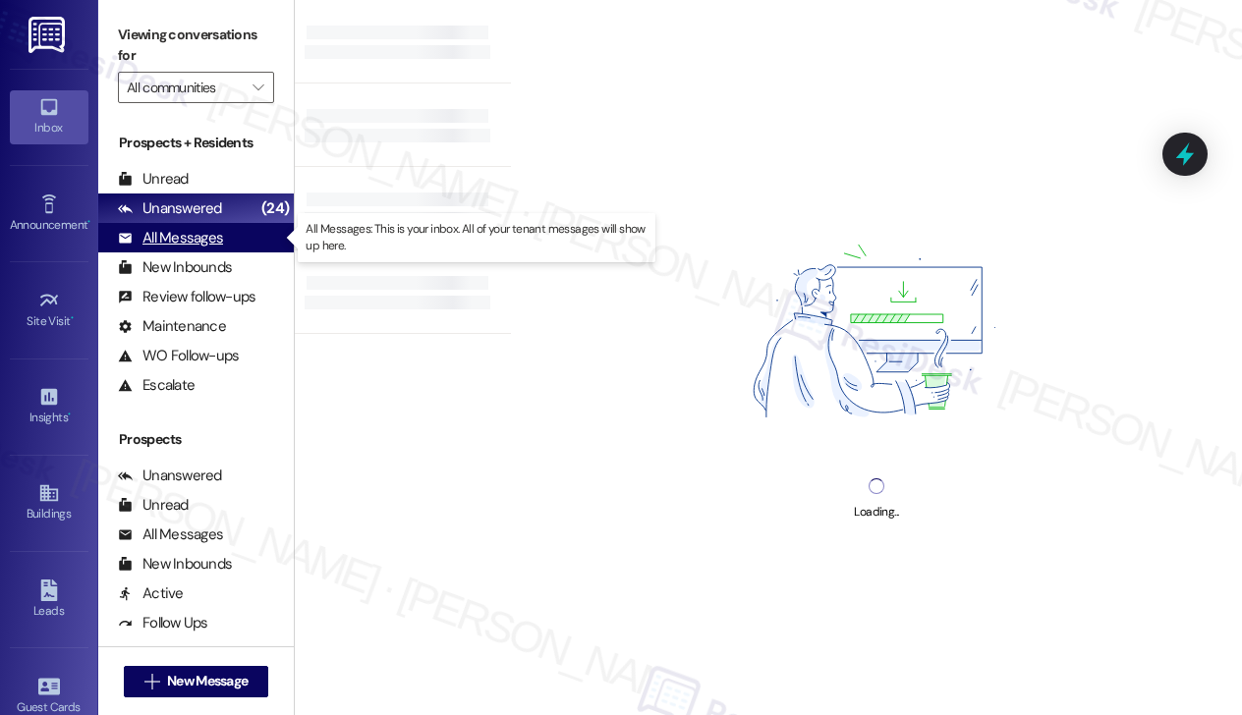
click at [205, 247] on div "All Messages" at bounding box center [170, 238] width 105 height 21
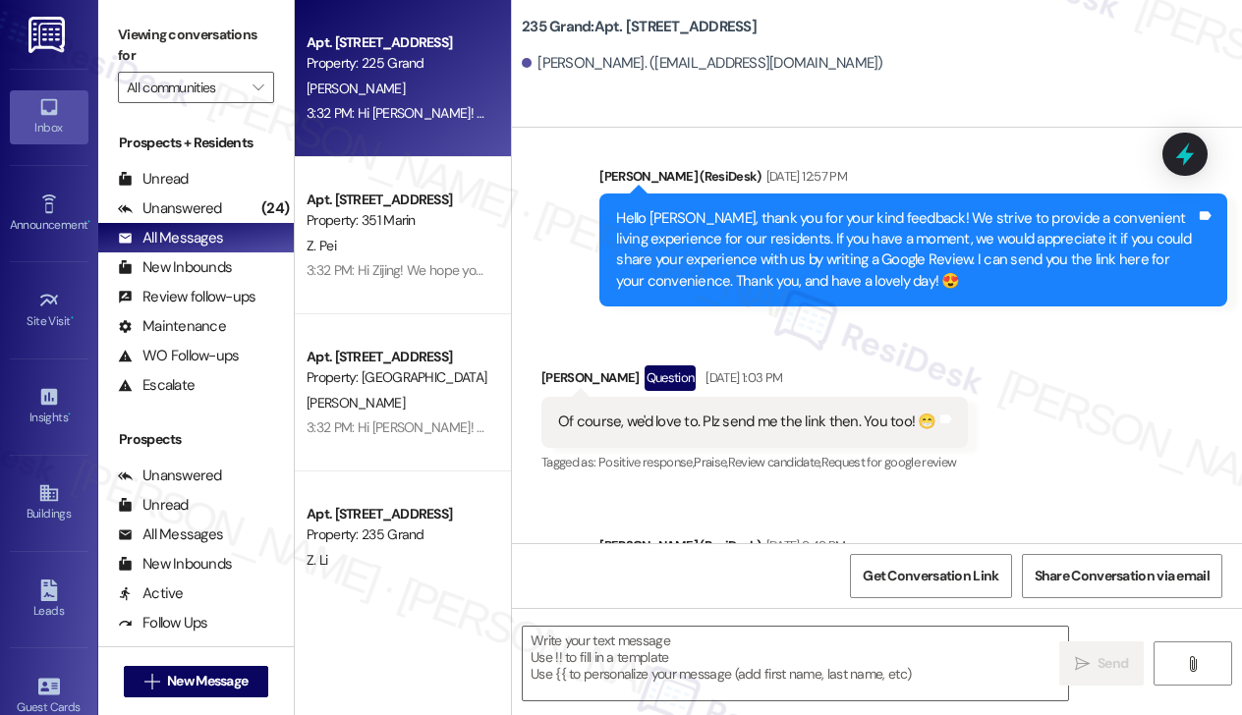
type textarea "Fetching suggested responses. Please feel free to read through the conversation…"
